Goal: Task Accomplishment & Management: Manage account settings

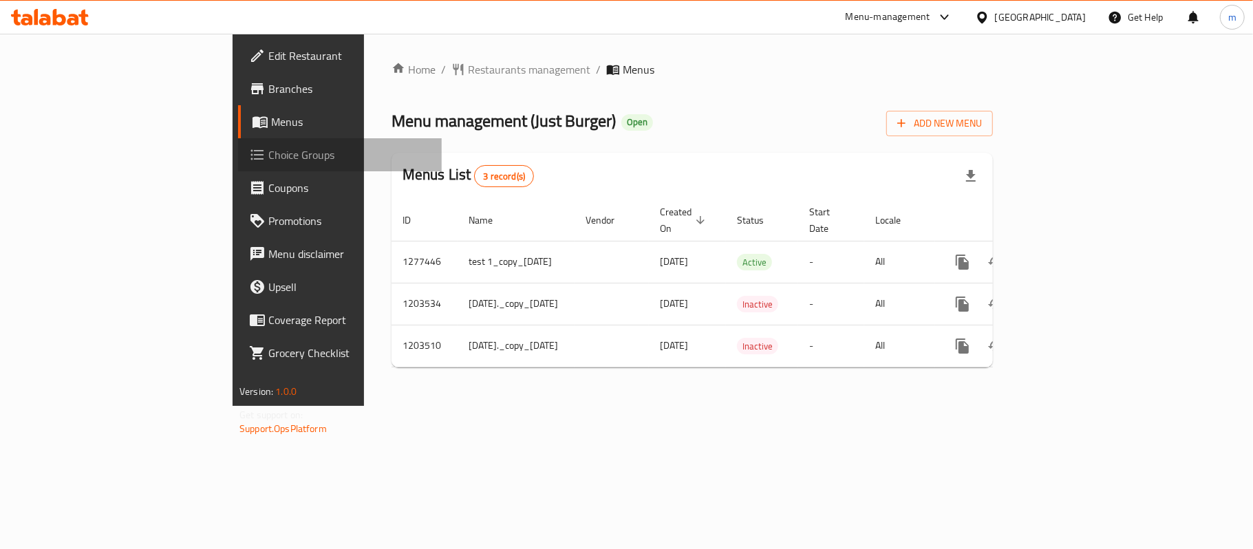
click at [268, 157] on span "Choice Groups" at bounding box center [349, 155] width 162 height 17
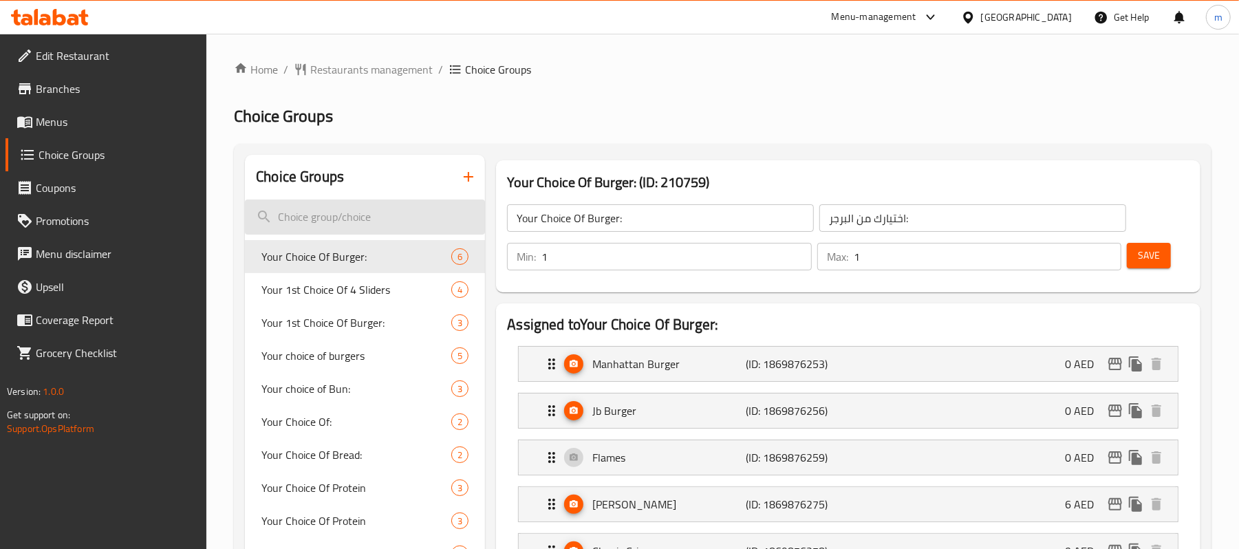
click at [314, 213] on input "search" at bounding box center [365, 217] width 240 height 35
paste input "Changes of Double deliciousness:"
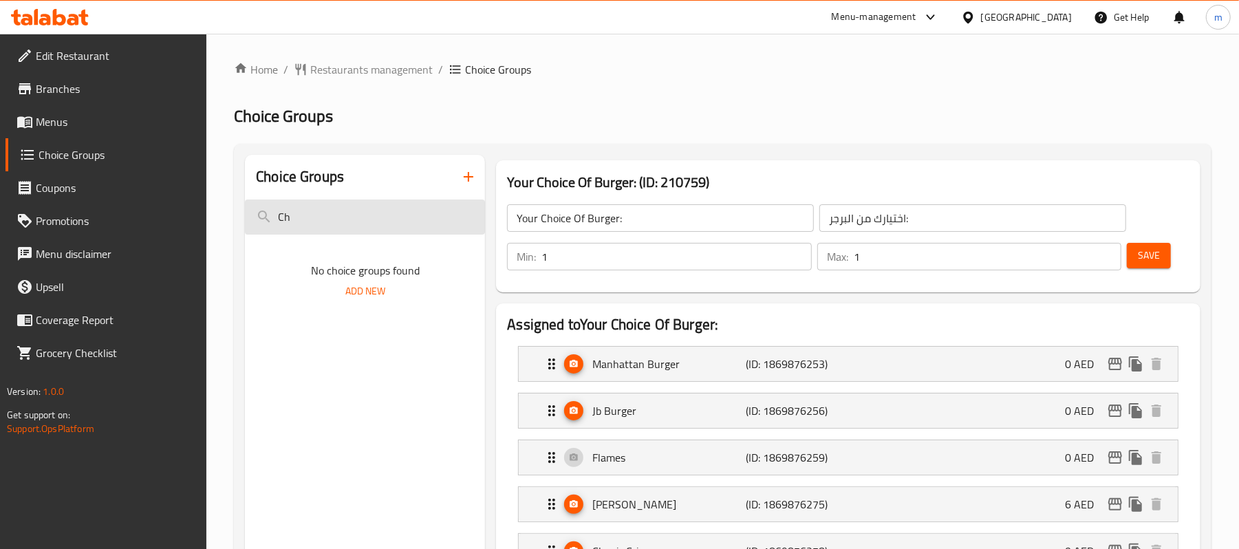
type input "C"
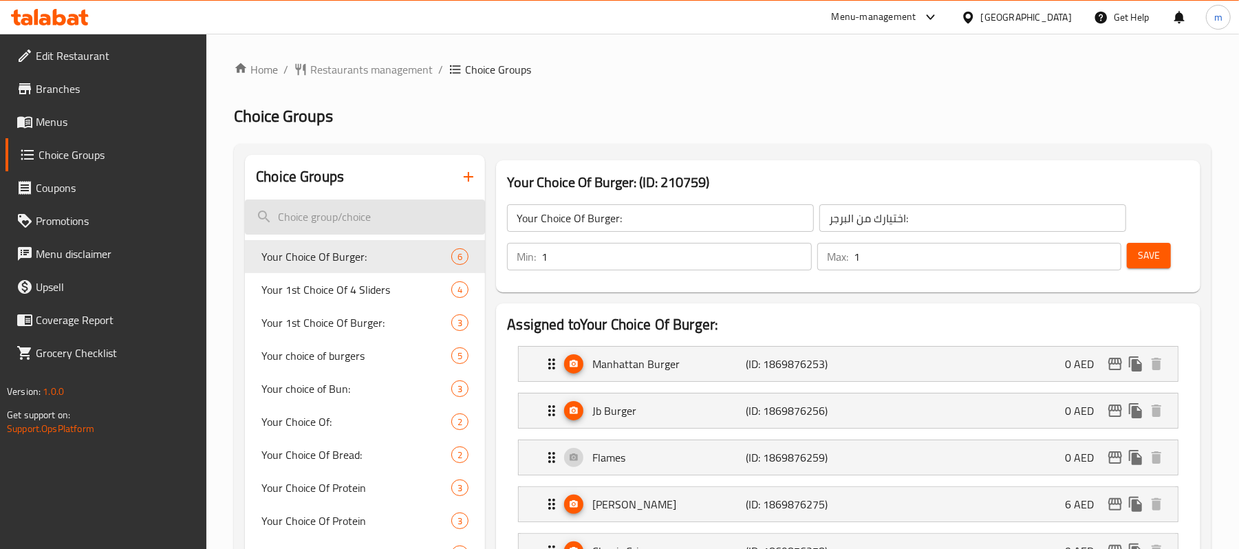
click at [333, 219] on input "search" at bounding box center [365, 217] width 240 height 35
paste input "Double deliciousness:"
type input "Double deliciousness:"
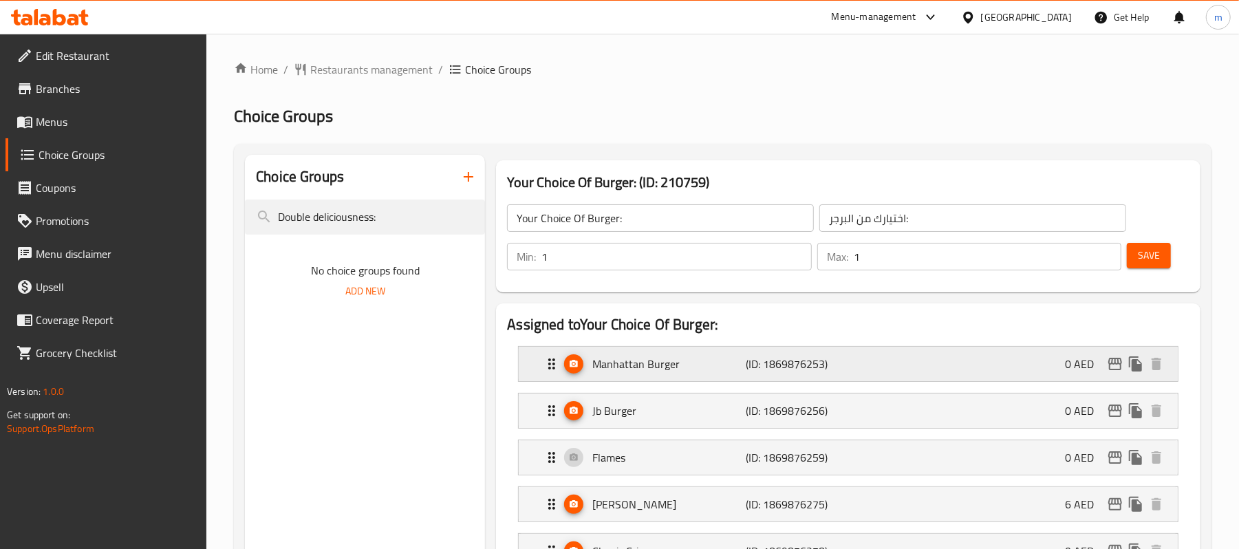
scroll to position [92, 0]
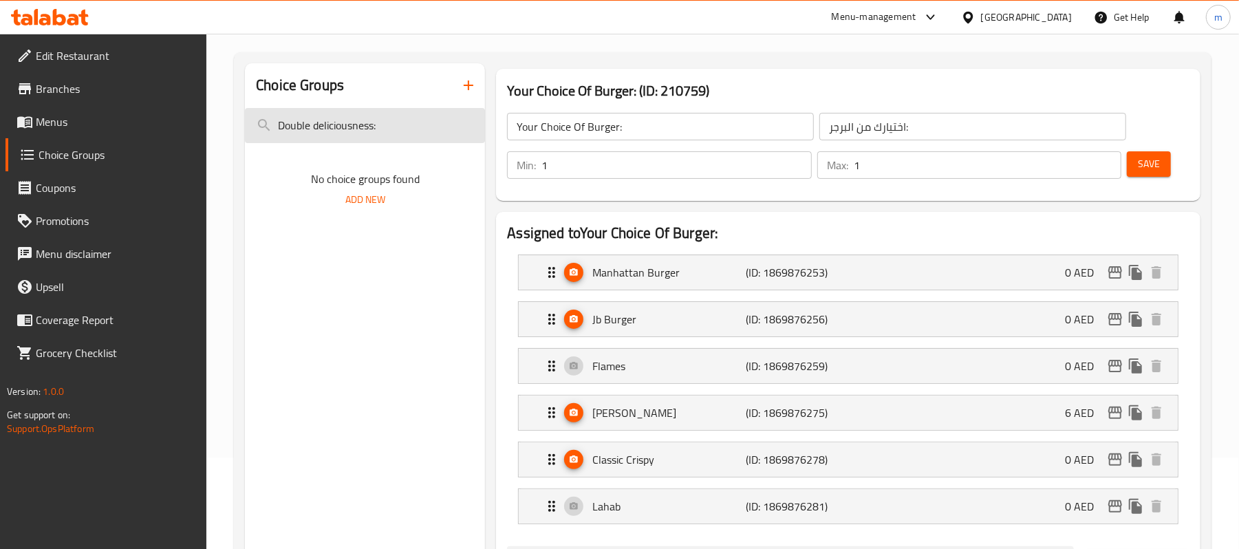
click at [389, 127] on input "Double deliciousness:" at bounding box center [365, 125] width 240 height 35
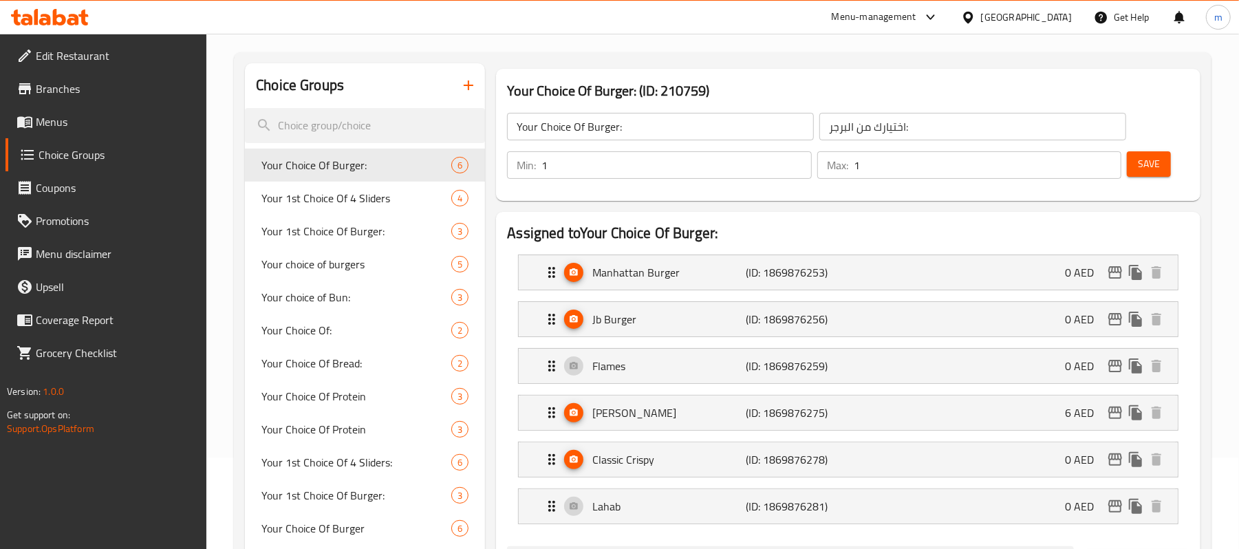
paste input "Double deliciousness:"
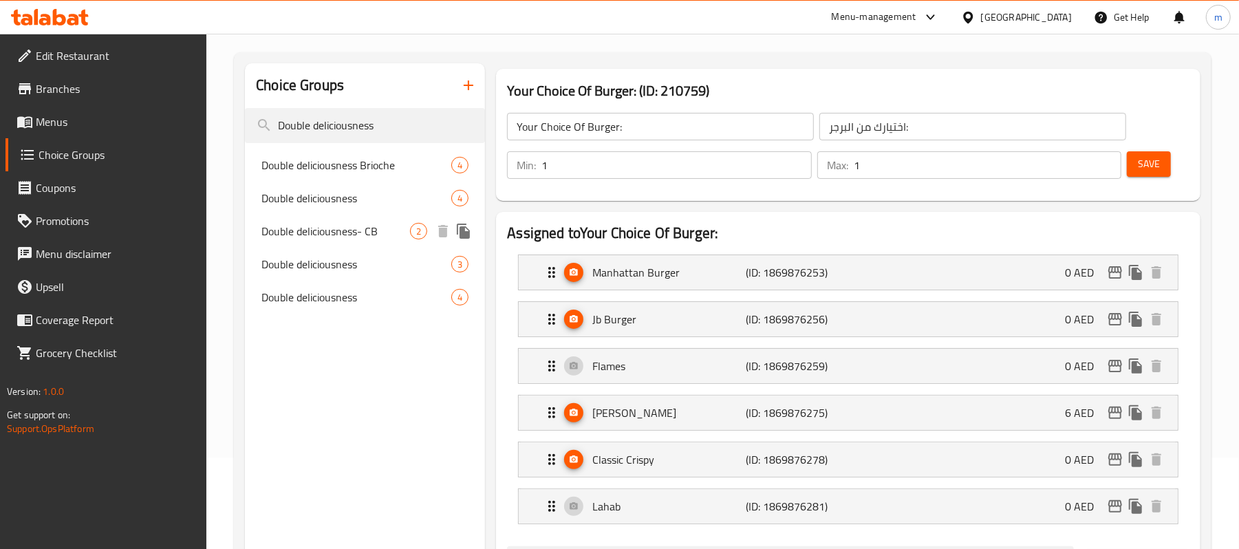
type input "Double deliciousness"
click at [344, 232] on span "Double deliciousness- CB" at bounding box center [335, 231] width 149 height 17
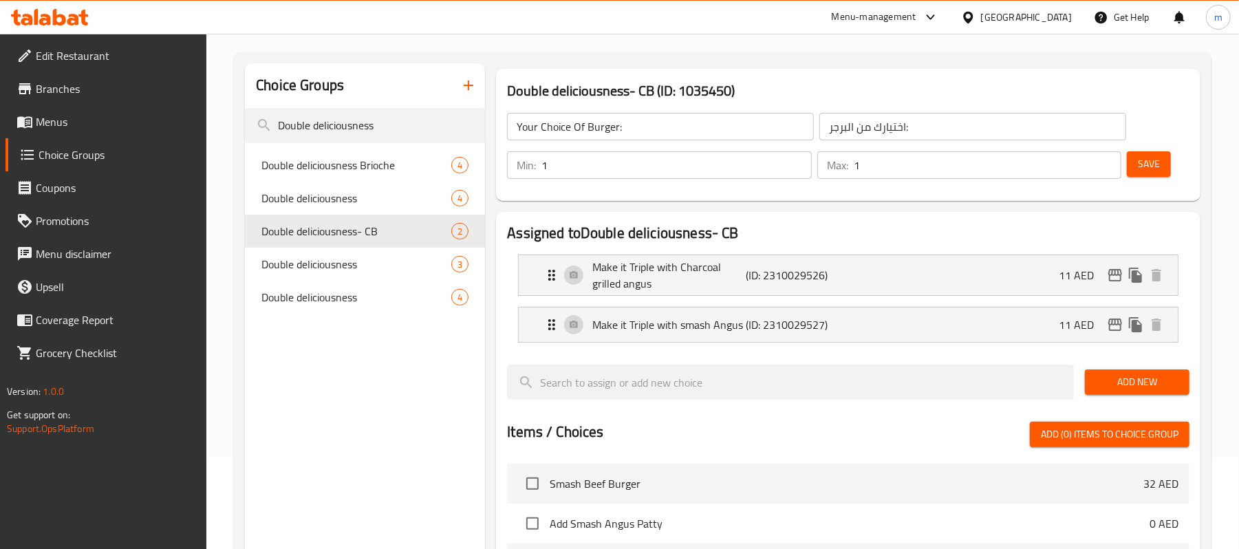
type input "Double deliciousness- CB"
type input "لذة دبل-بي سي"
type input "0"
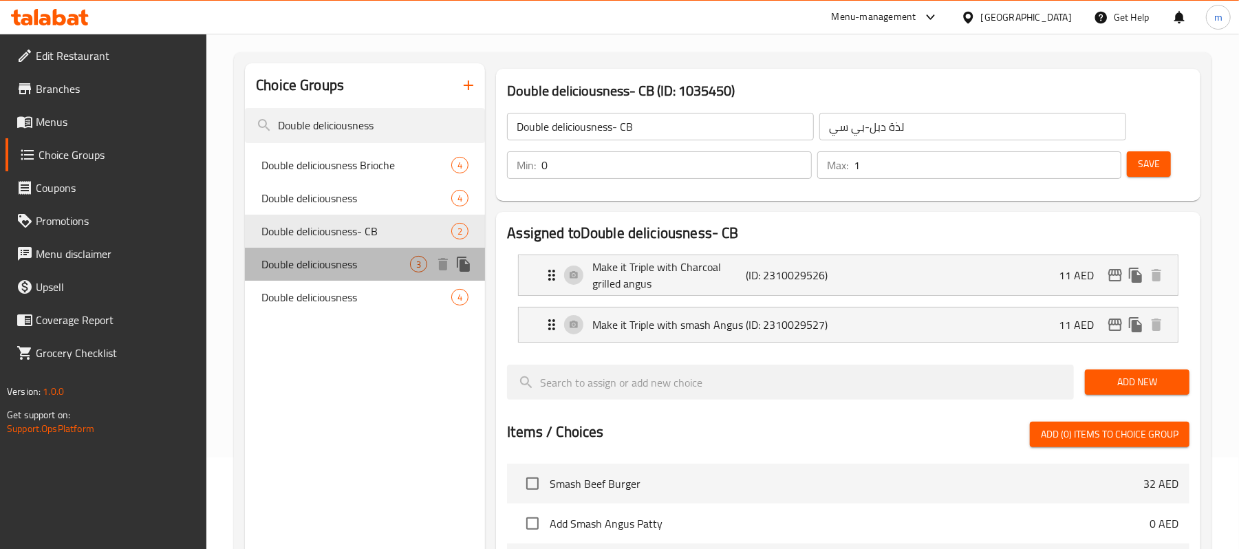
click at [318, 259] on span "Double deliciousness" at bounding box center [335, 264] width 149 height 17
type input "Double deliciousness"
type input "لذة دبل"
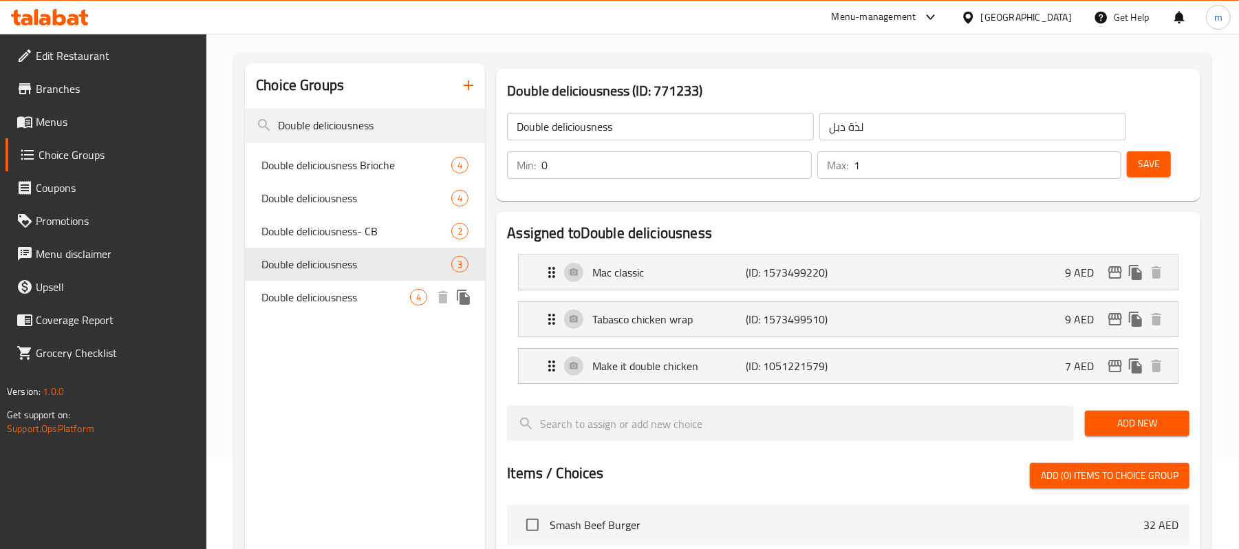
click at [317, 295] on span "Double deliciousness" at bounding box center [335, 297] width 149 height 17
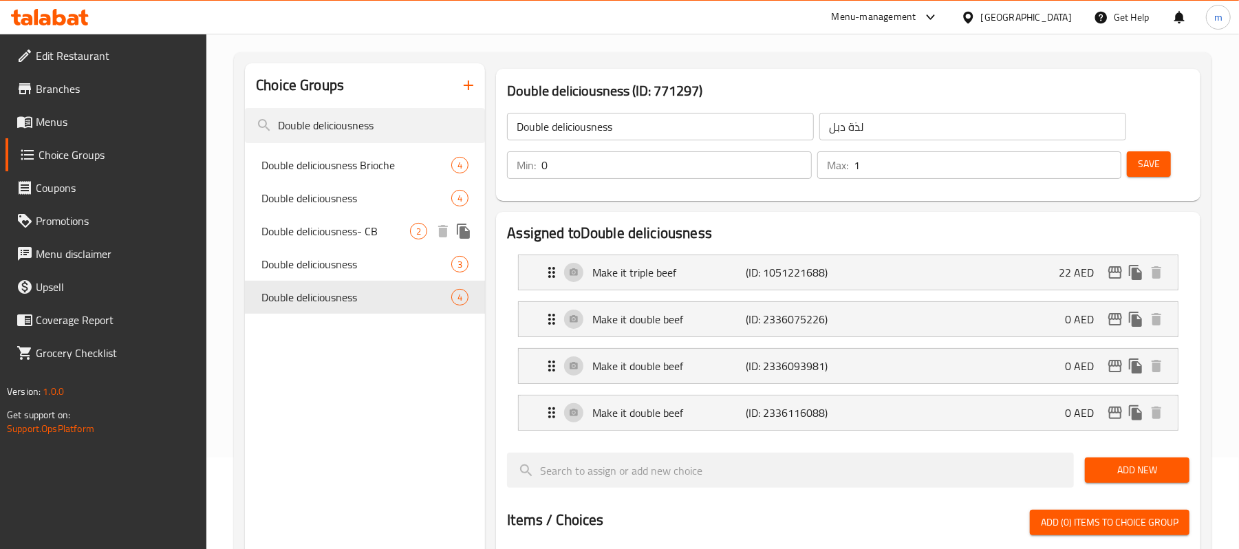
drag, startPoint x: 345, startPoint y: 235, endPoint x: 1007, endPoint y: 358, distance: 674.0
click at [345, 235] on span "Double deliciousness- CB" at bounding box center [335, 231] width 149 height 17
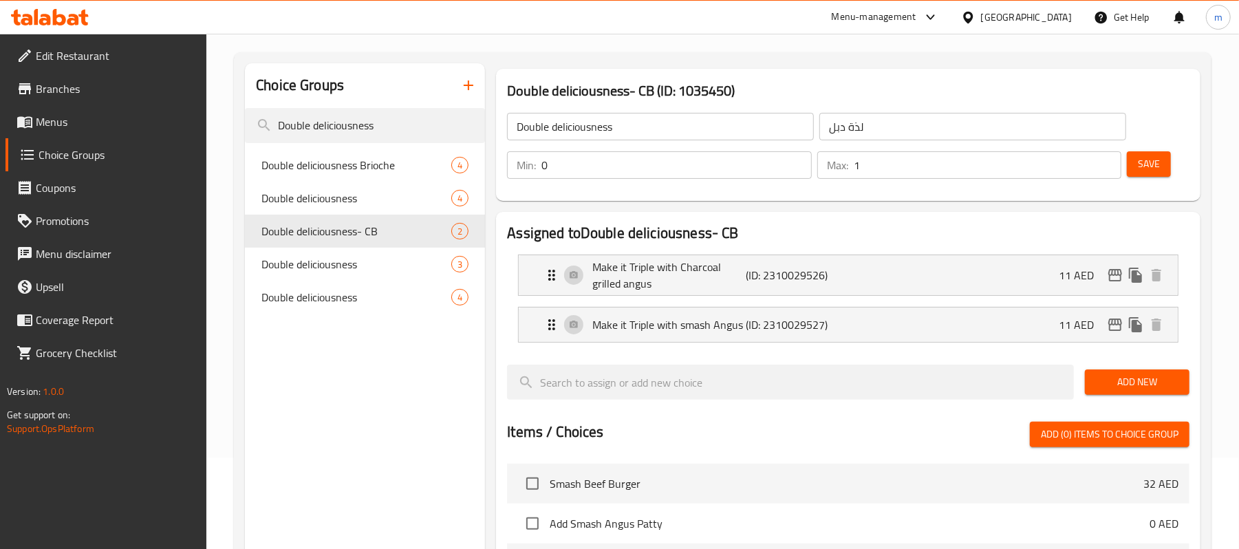
type input "Double deliciousness- CB"
type input "لذة دبل-بي سي"
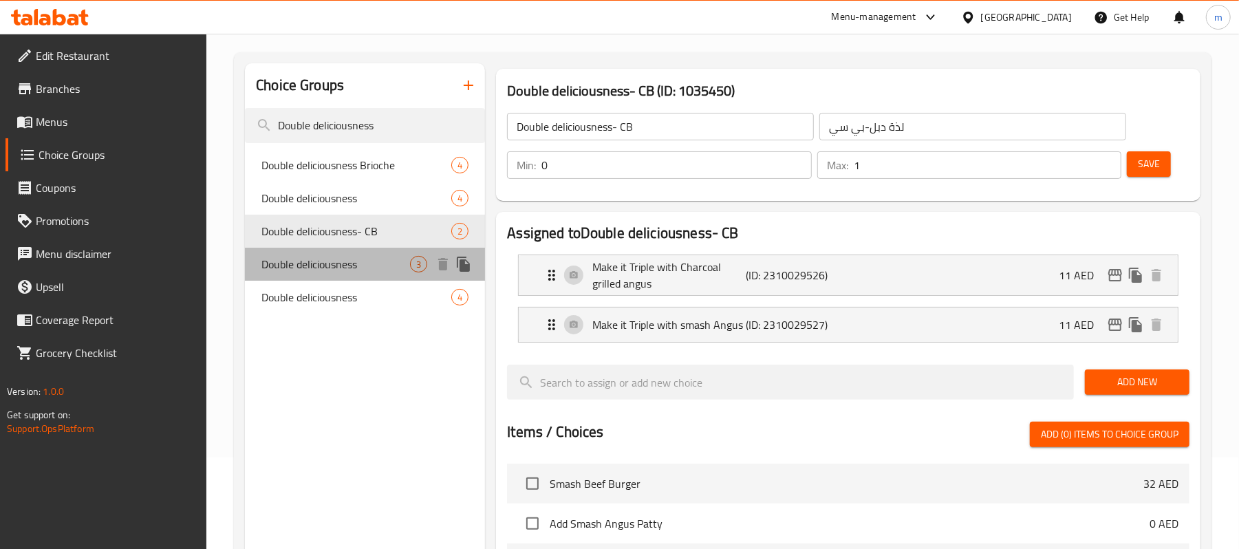
click at [343, 268] on span "Double deliciousness" at bounding box center [335, 264] width 149 height 17
type input "Double deliciousness"
type input "لذة دبل"
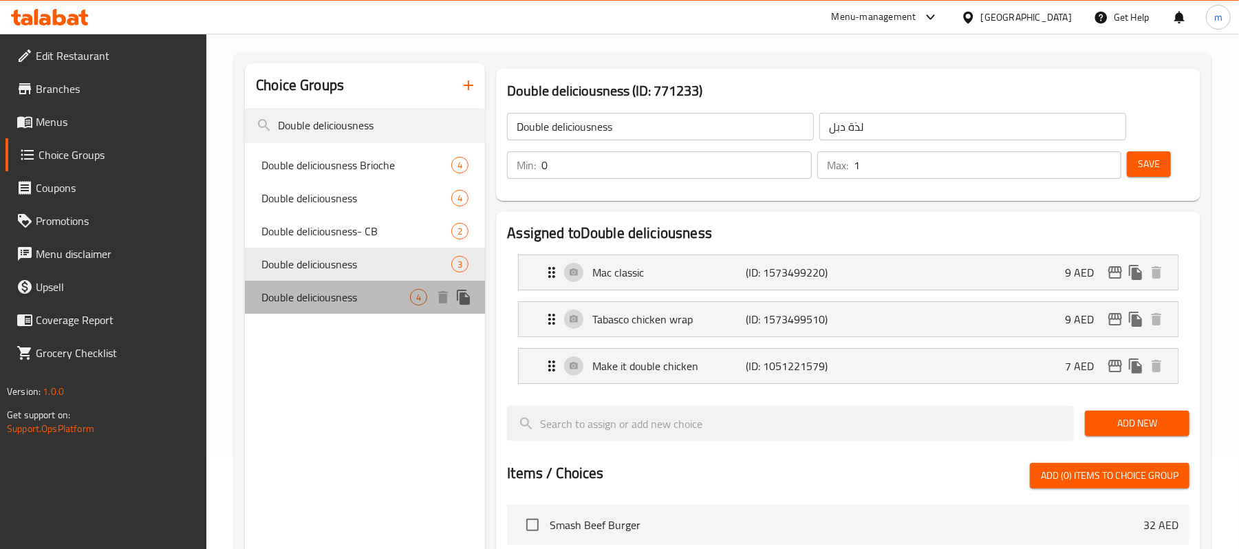
click at [312, 303] on span "Double deliciousness" at bounding box center [335, 297] width 149 height 17
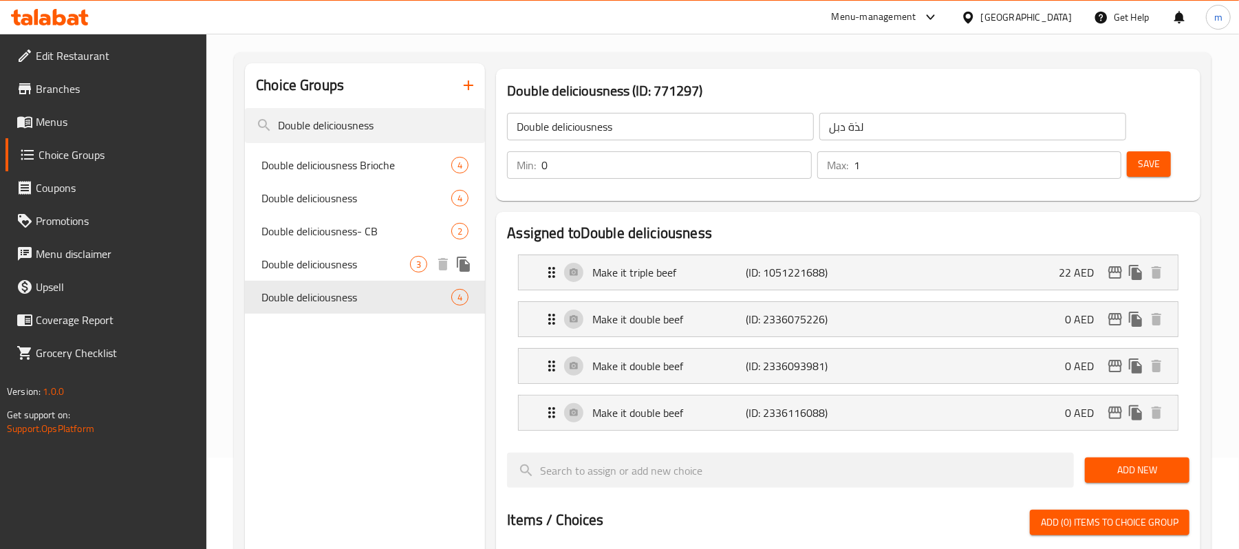
click at [339, 270] on span "Double deliciousness" at bounding box center [335, 264] width 149 height 17
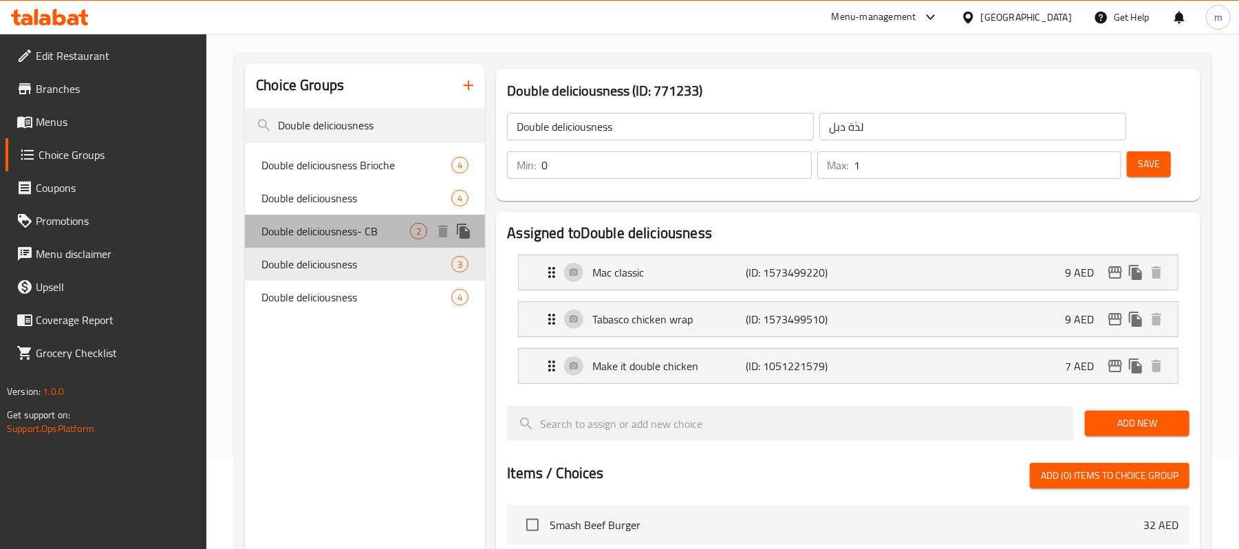
click at [356, 241] on div "Double deliciousness- CB 2" at bounding box center [365, 231] width 240 height 33
type input "Double deliciousness- CB"
type input "لذة دبل-بي سي"
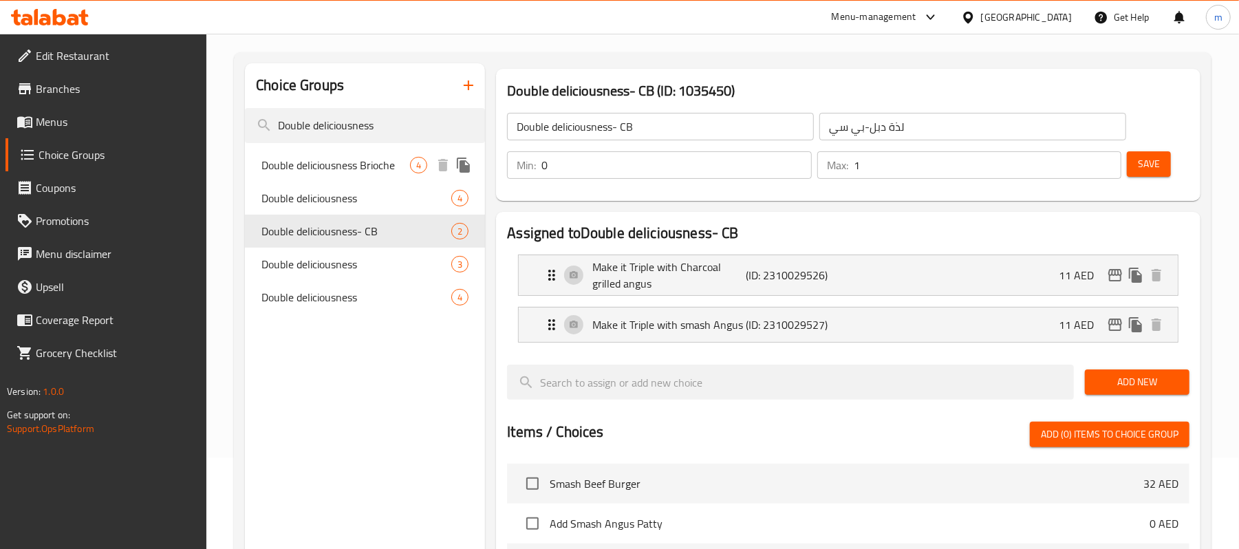
click at [384, 160] on span "Double deliciousness Brioche" at bounding box center [335, 165] width 149 height 17
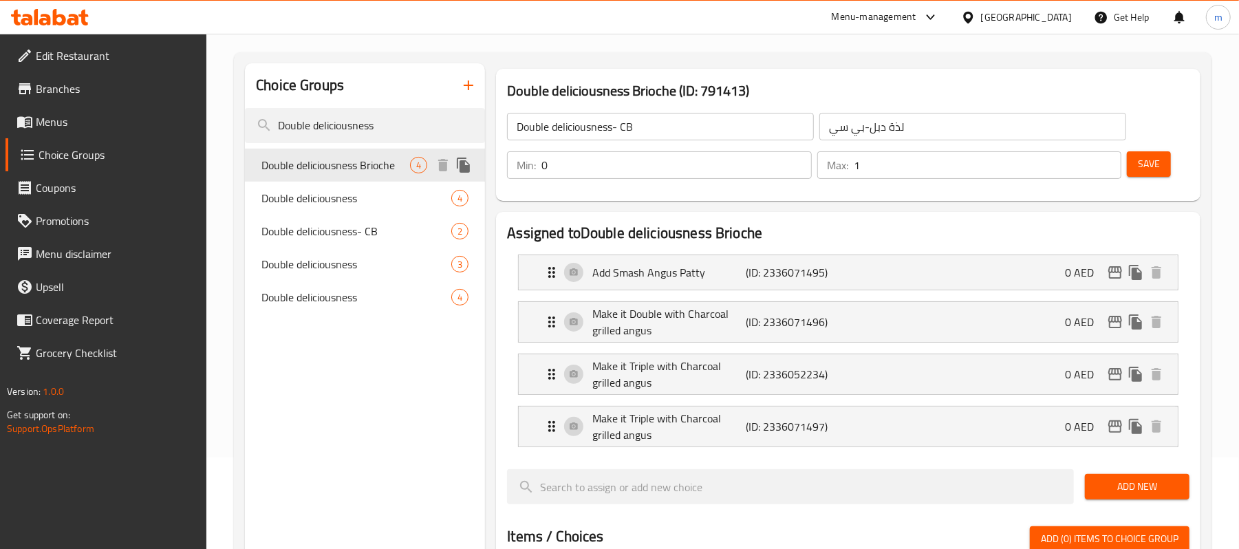
type input "Double deliciousness Brioche"
type input "لذة دبل بريوش"
click at [105, 53] on span "Edit Restaurant" at bounding box center [116, 55] width 160 height 17
